Goal: Information Seeking & Learning: Find specific fact

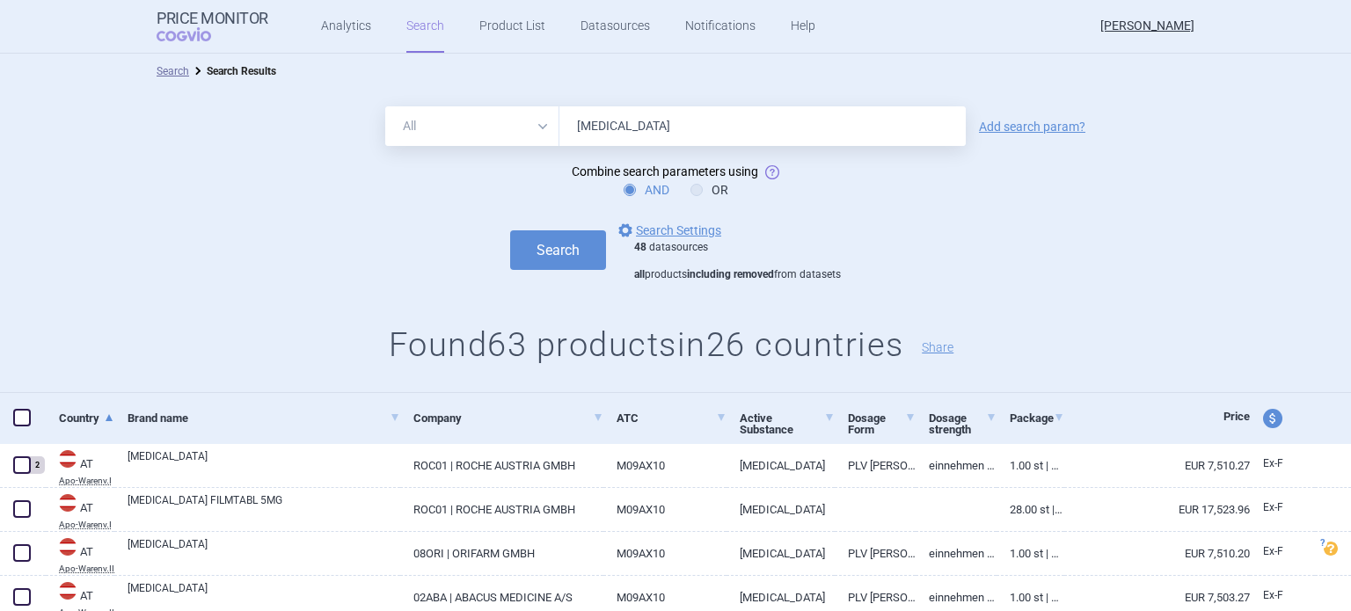
drag, startPoint x: 713, startPoint y: 119, endPoint x: 531, endPoint y: 125, distance: 181.3
click at [531, 125] on div "All Brand Name ATC Company Active Substance Country Newer than [MEDICAL_DATA]" at bounding box center [675, 126] width 581 height 40
type input "[MEDICAL_DATA]"
click at [531, 253] on button "Search" at bounding box center [558, 250] width 96 height 40
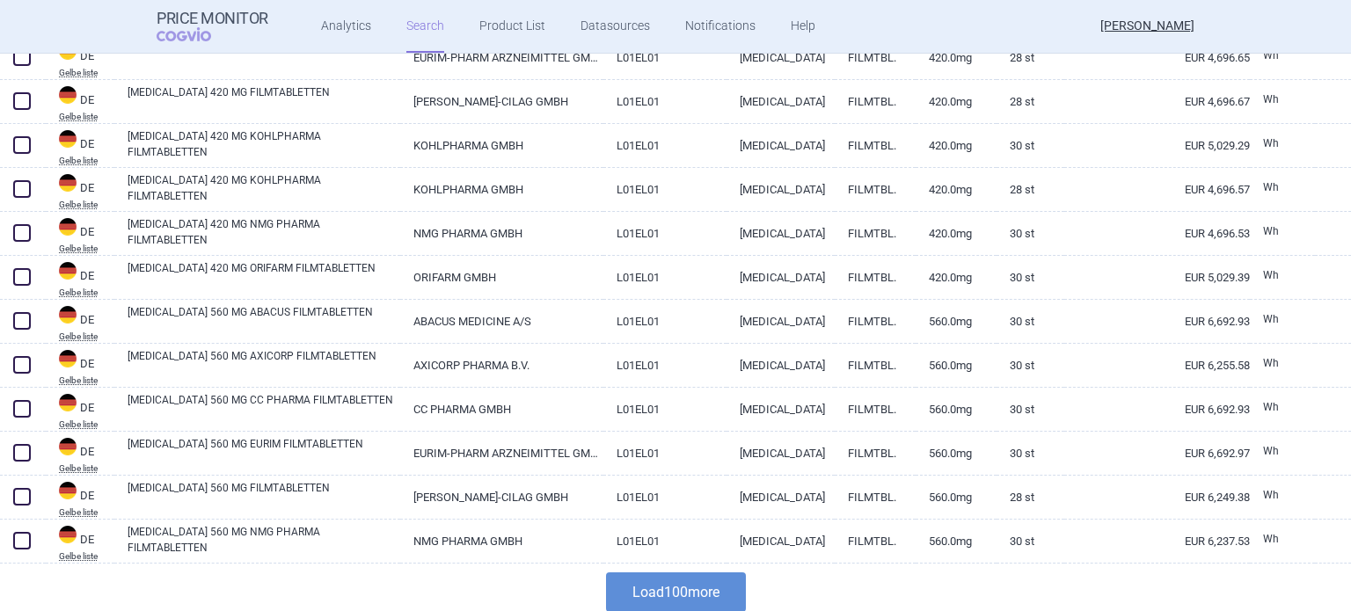
scroll to position [4287, 0]
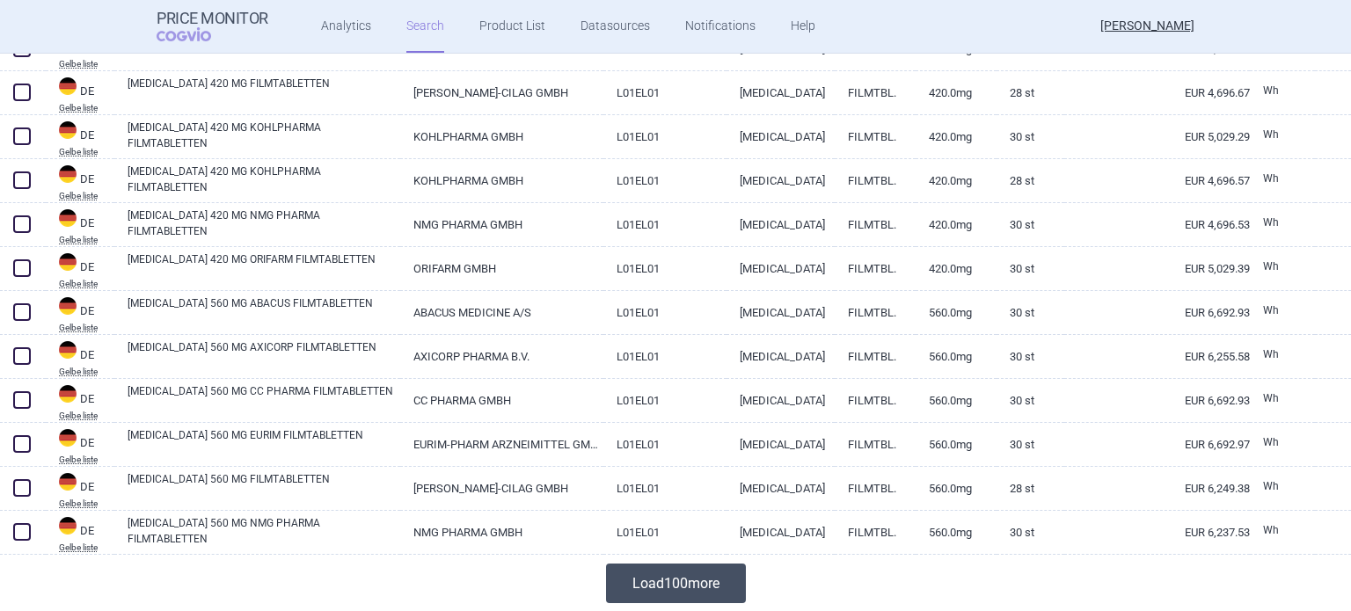
click at [728, 581] on button "Load 100 more" at bounding box center [676, 584] width 140 height 40
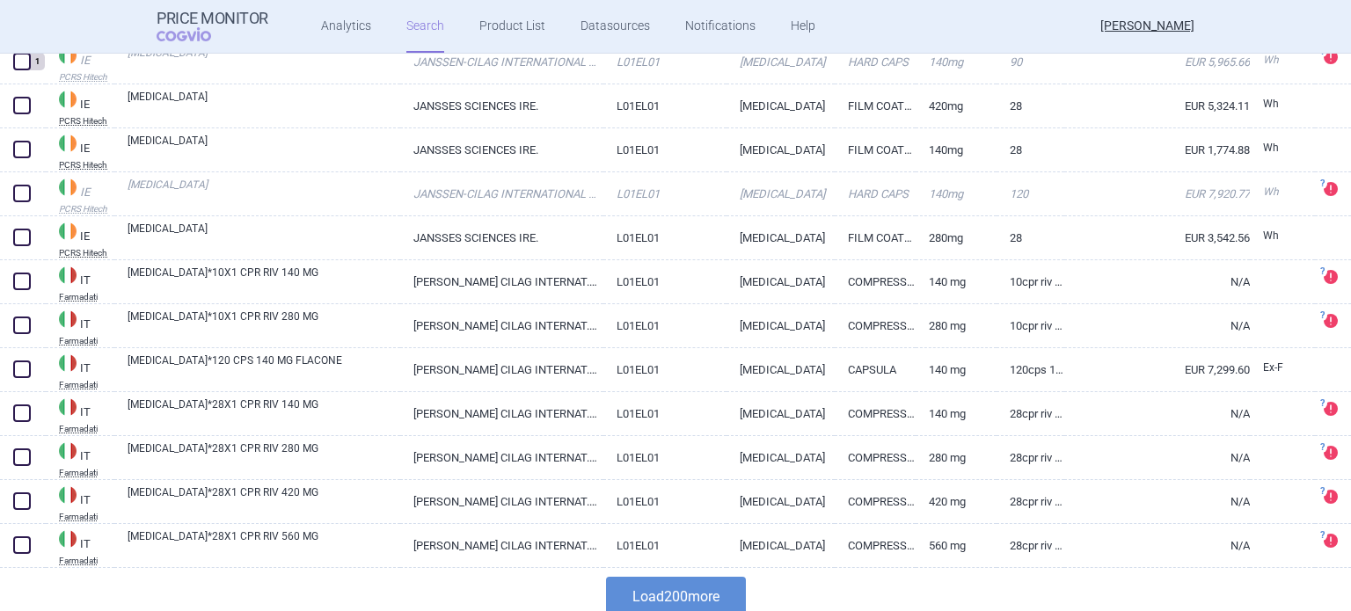
scroll to position [8686, 0]
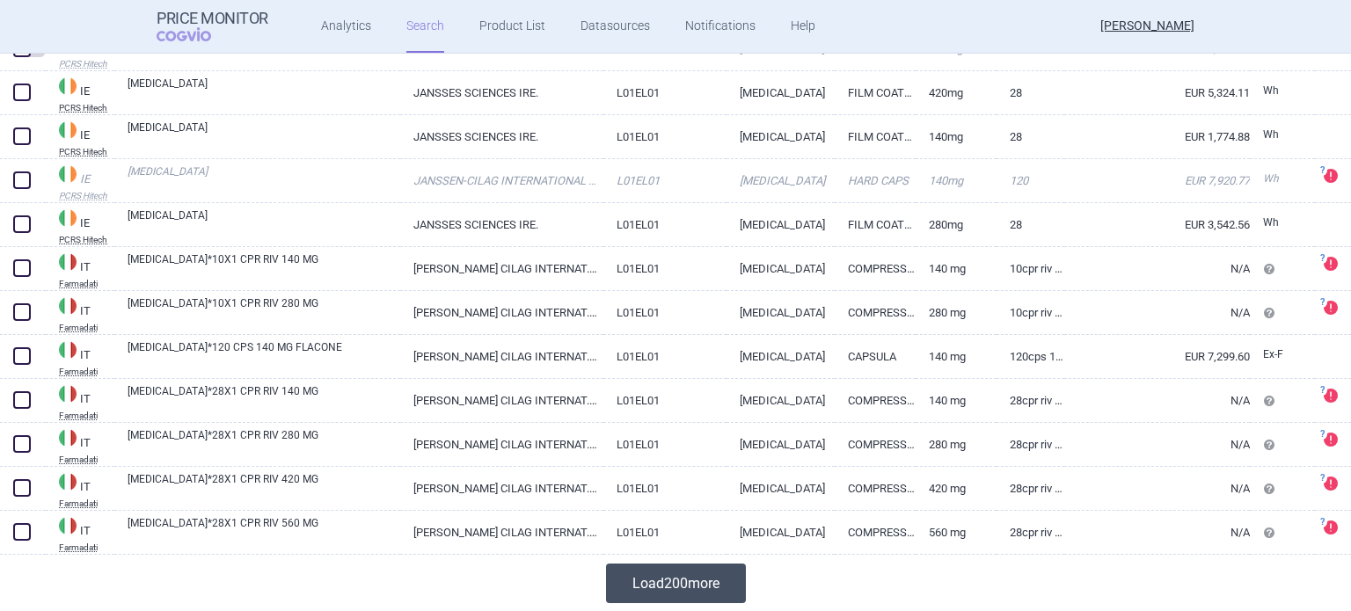
click at [694, 589] on button "Load 200 more" at bounding box center [676, 584] width 140 height 40
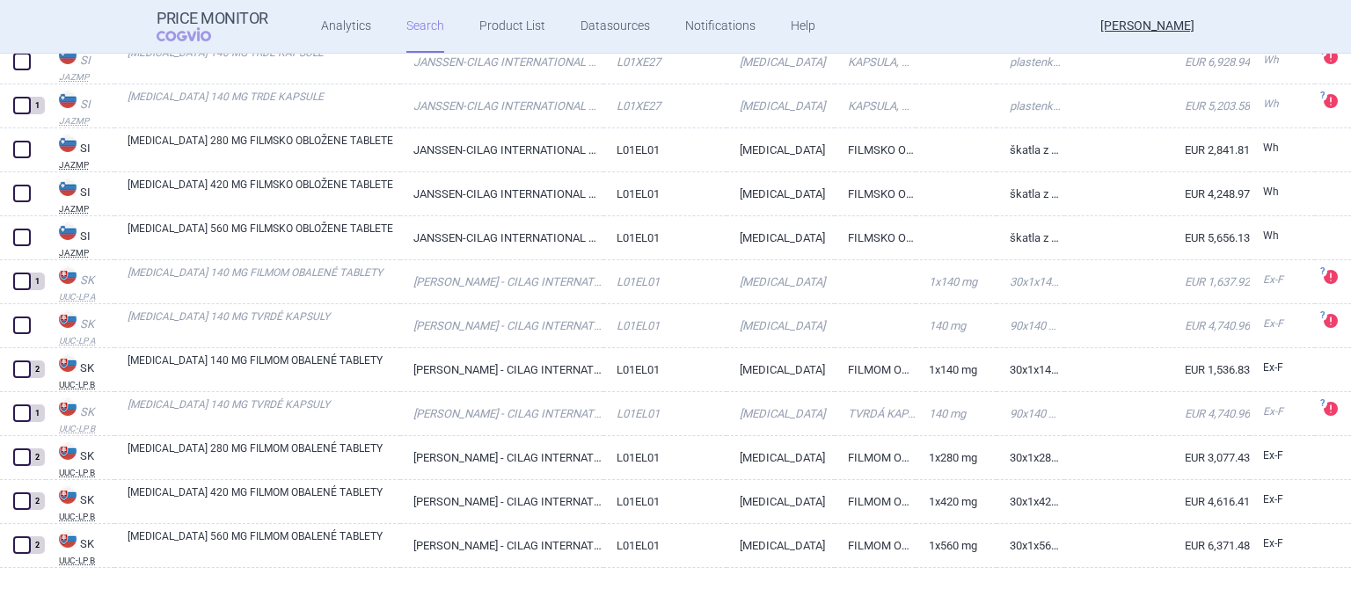
scroll to position [14051, 0]
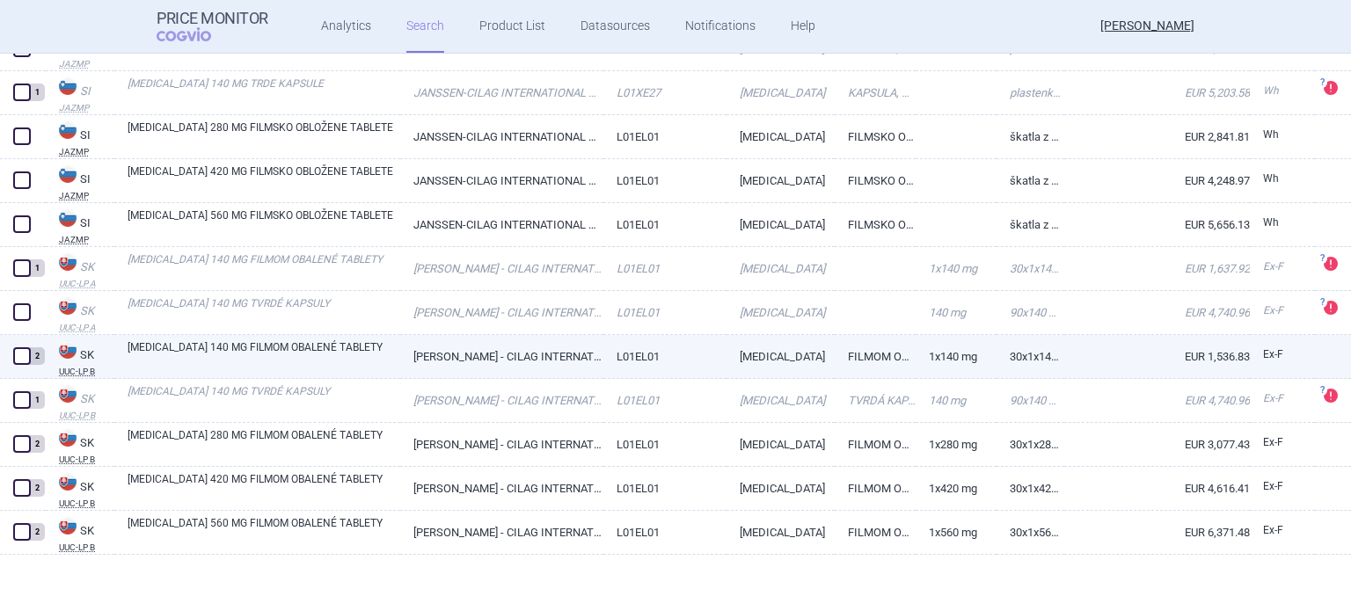
click at [559, 372] on link "[PERSON_NAME] - CILAG INTERNATIONAL N.V." at bounding box center [501, 356] width 202 height 43
select select "EUR"
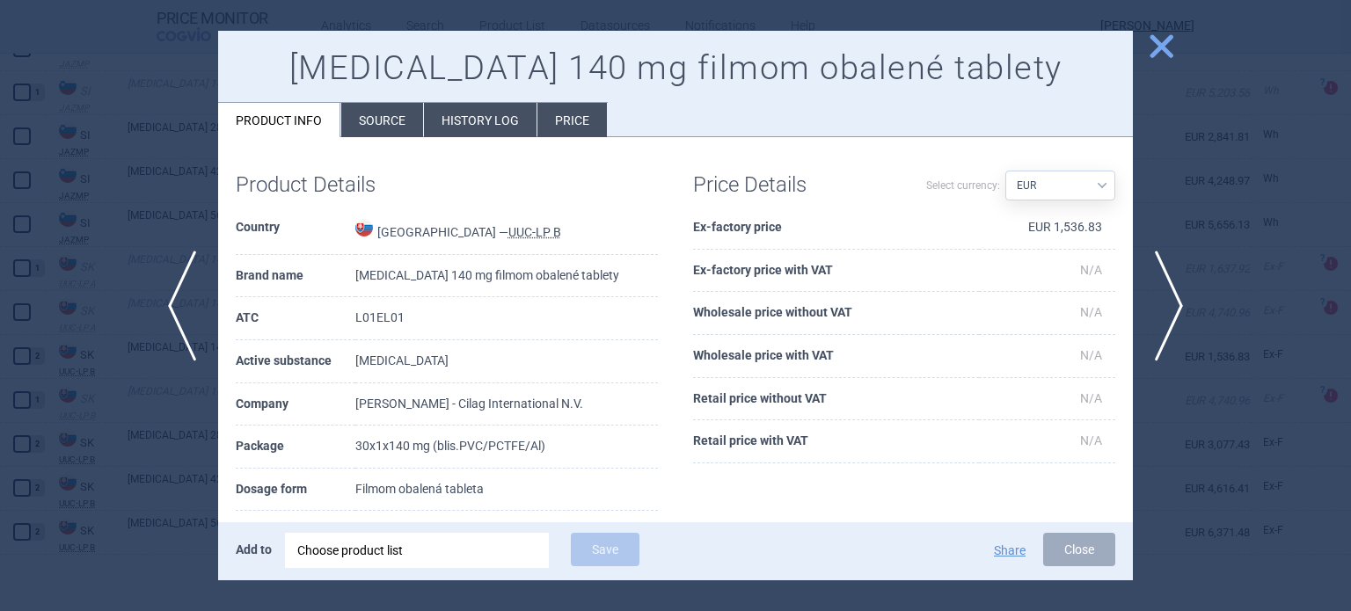
click at [493, 135] on li "History log" at bounding box center [480, 120] width 113 height 34
